Goal: Transaction & Acquisition: Purchase product/service

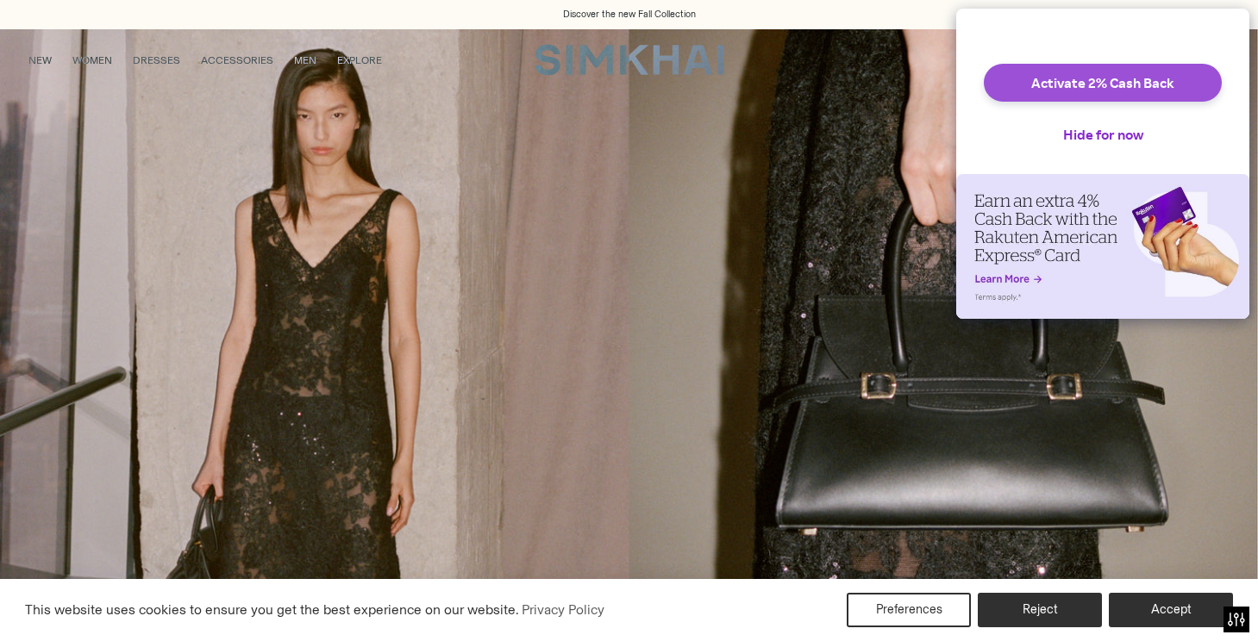
click at [1162, 93] on button "Activate 2% Cash Back" at bounding box center [1102, 83] width 238 height 38
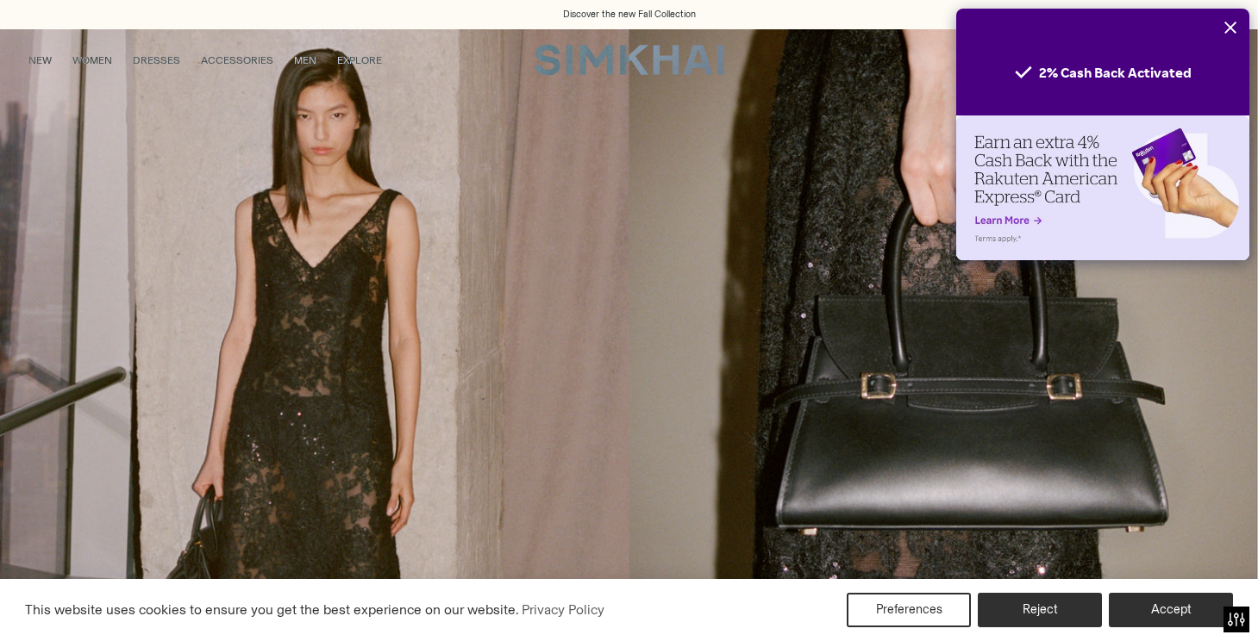
click at [1231, 27] on icon "Close" at bounding box center [1230, 28] width 12 height 12
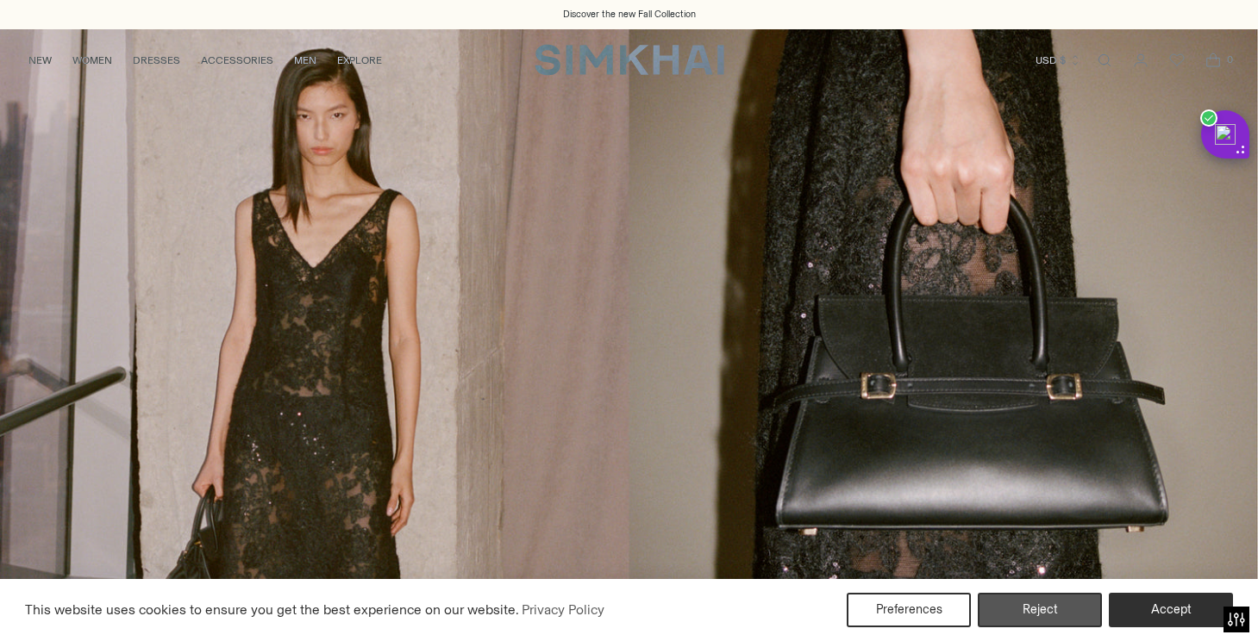
click at [1010, 615] on button "Reject" at bounding box center [1039, 610] width 124 height 34
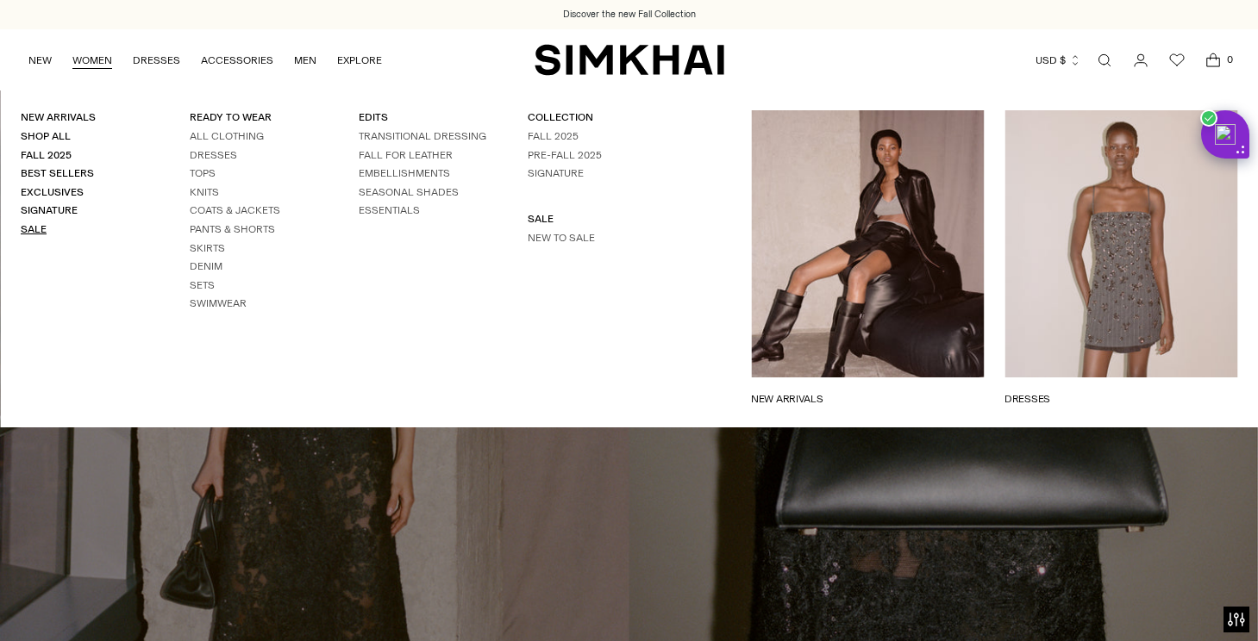
click at [40, 223] on link "Sale" at bounding box center [34, 229] width 26 height 12
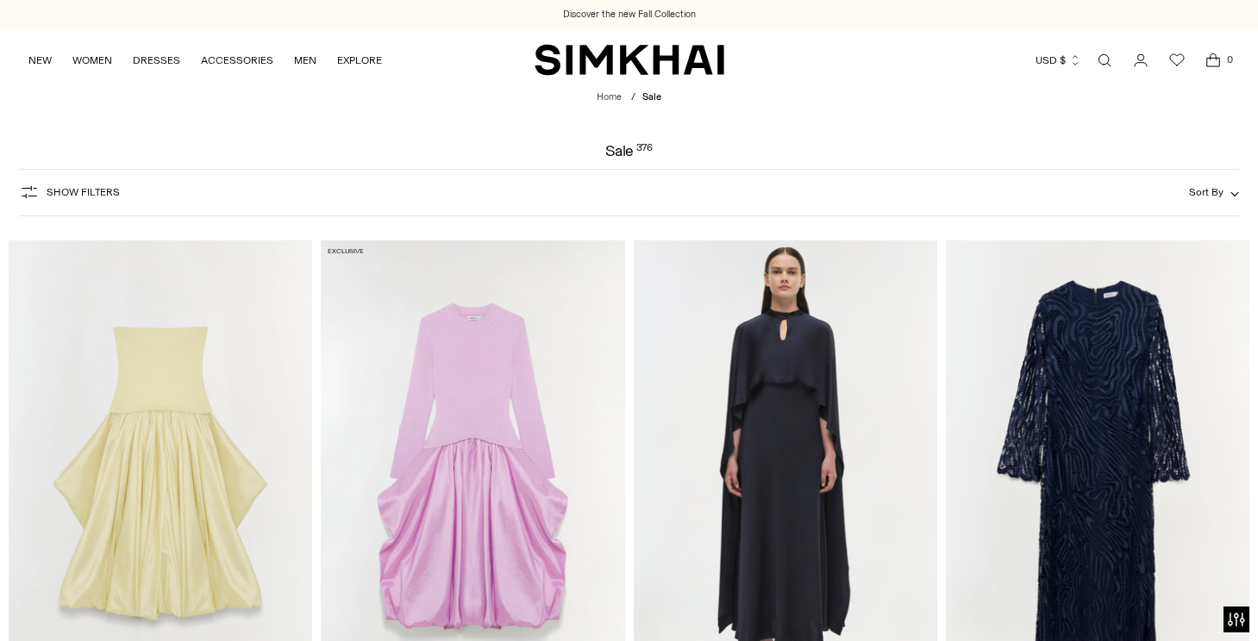
click at [192, 428] on img at bounding box center [160, 467] width 303 height 455
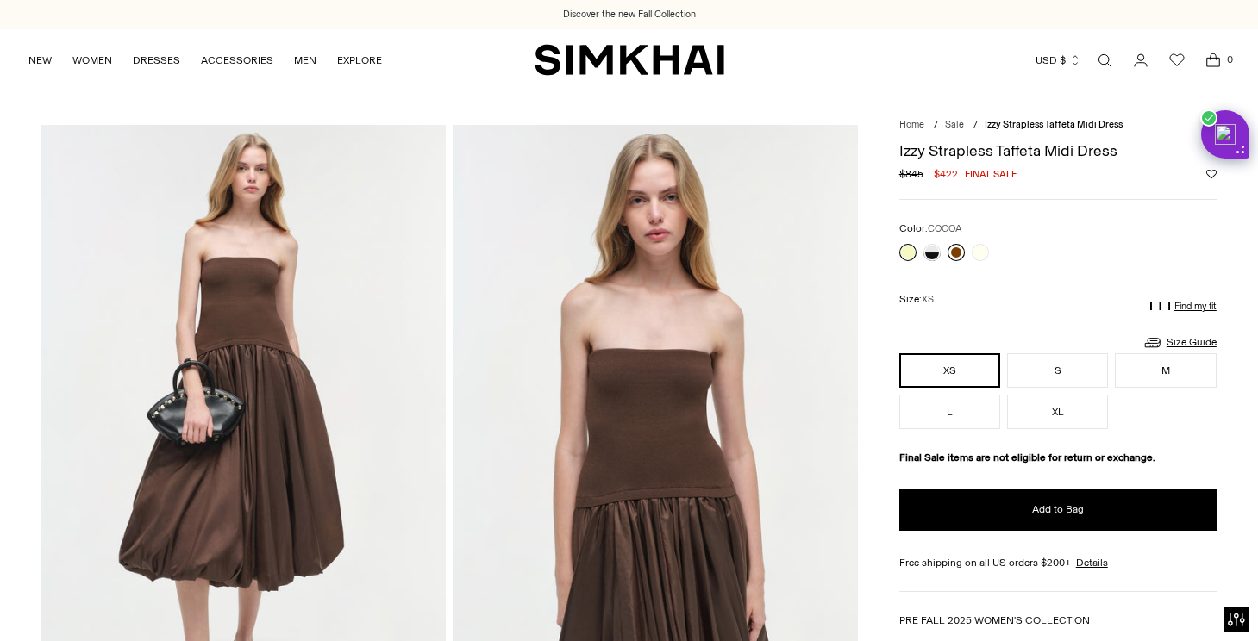
click at [951, 257] on link at bounding box center [955, 252] width 17 height 17
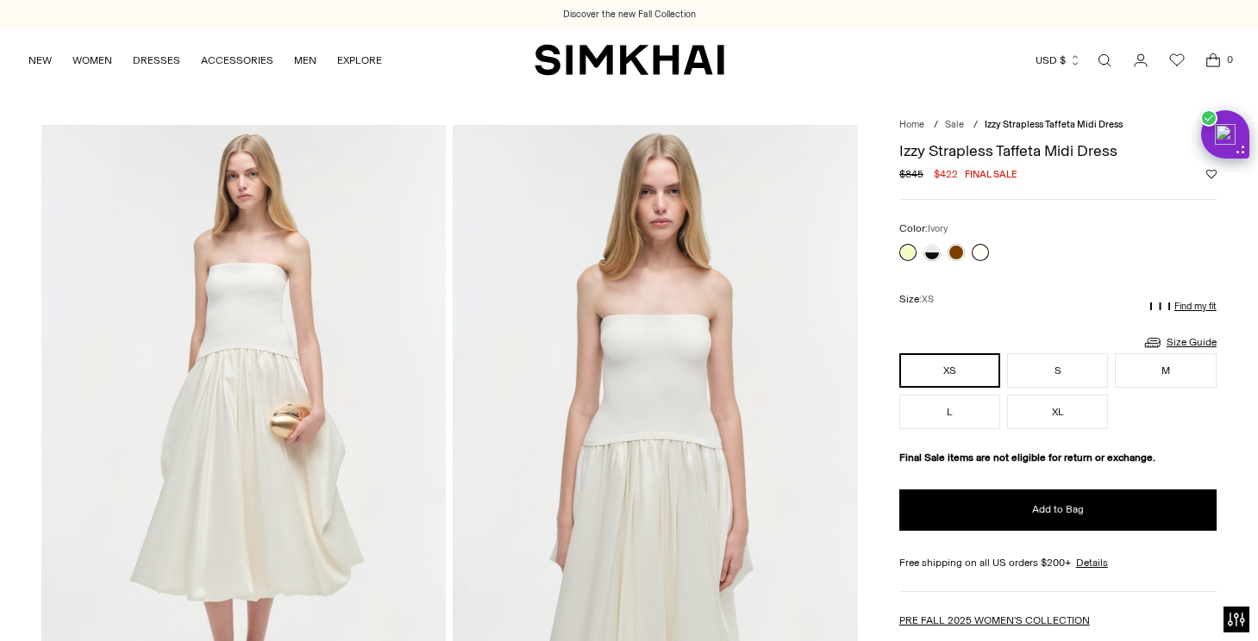
click at [981, 247] on link at bounding box center [979, 252] width 17 height 17
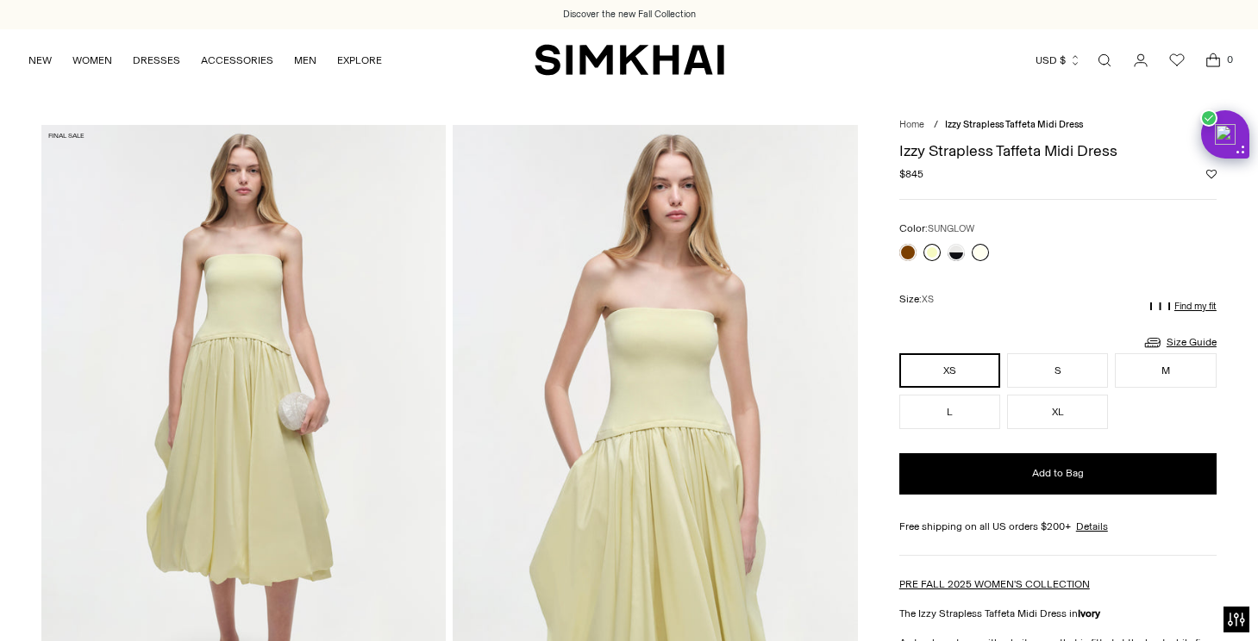
click at [926, 251] on link at bounding box center [931, 252] width 17 height 17
